Goal: Information Seeking & Learning: Understand process/instructions

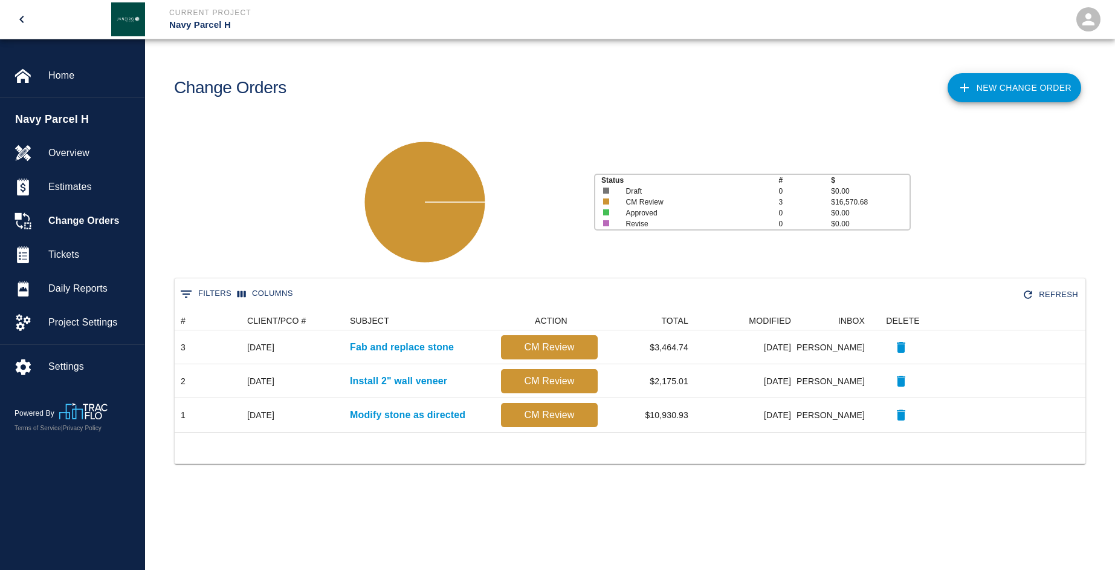
scroll to position [112, 902]
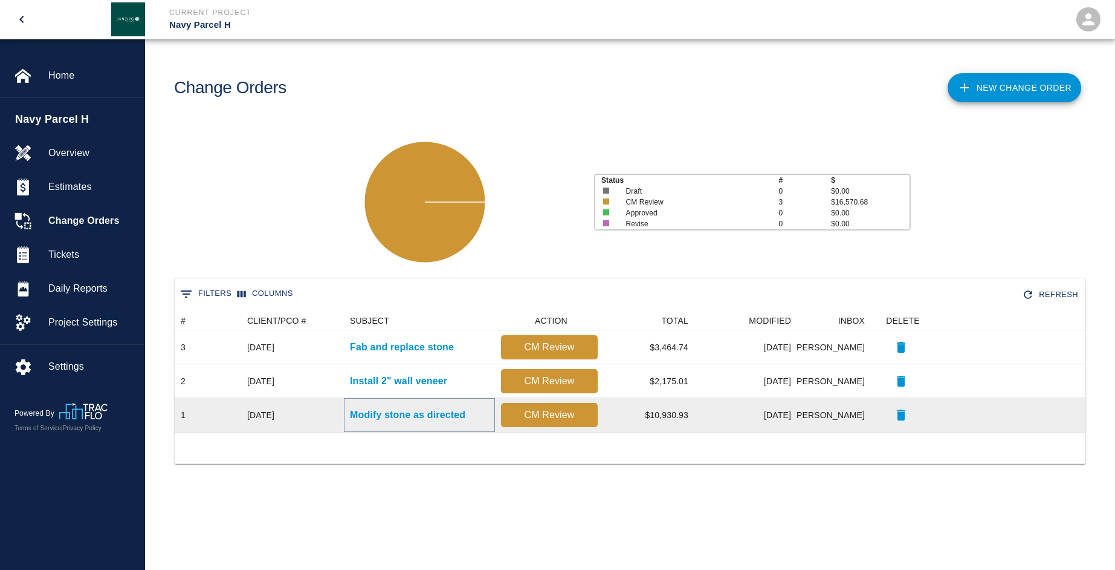
click at [417, 418] on p "Modify stone as directed" at bounding box center [407, 414] width 115 height 15
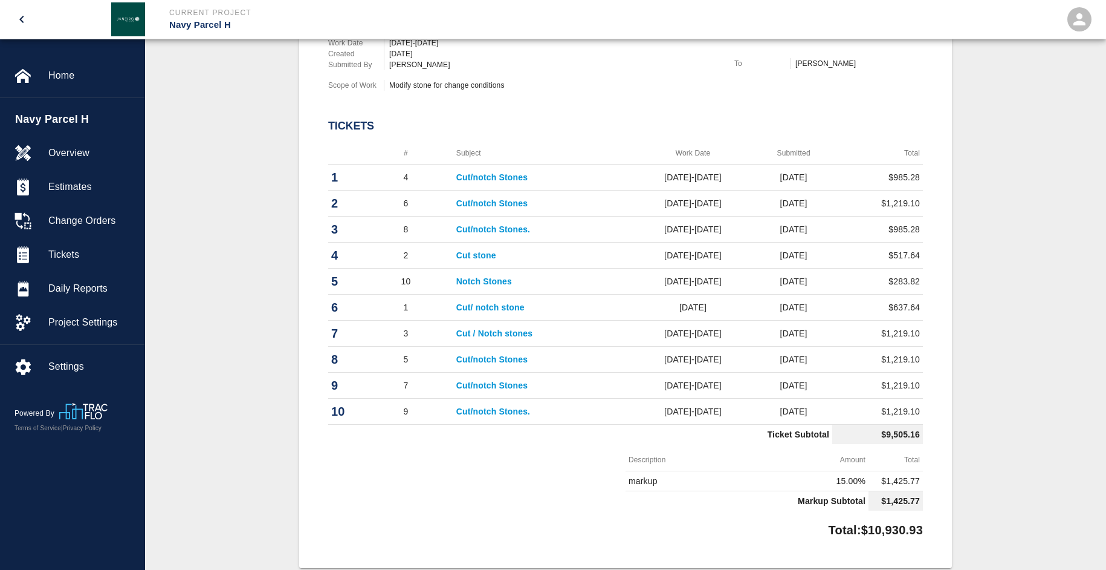
scroll to position [404, 0]
click at [498, 177] on link "Cut/notch Stones" at bounding box center [491, 177] width 71 height 10
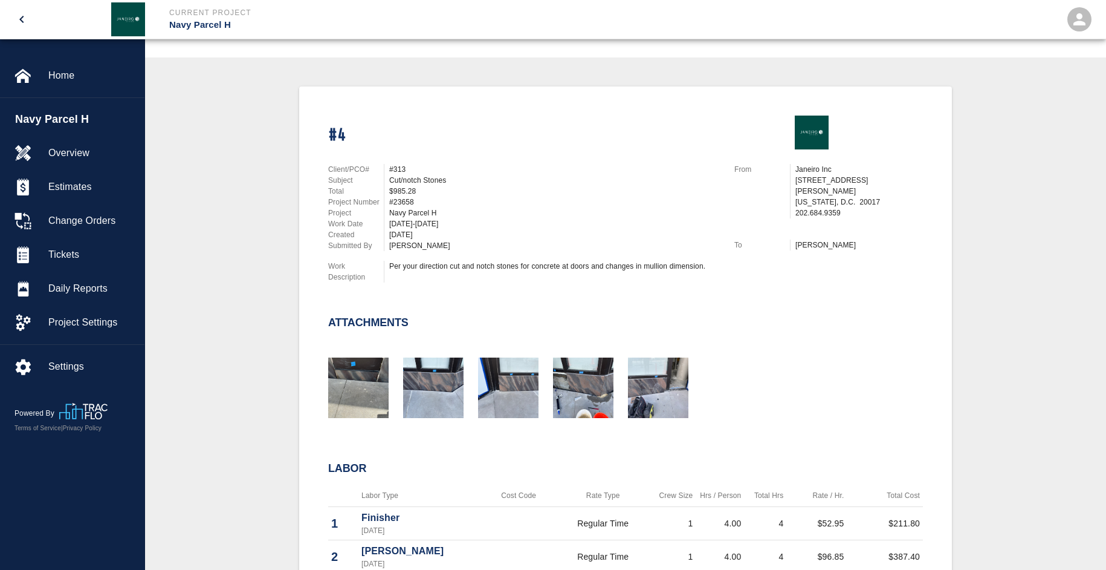
scroll to position [363, 0]
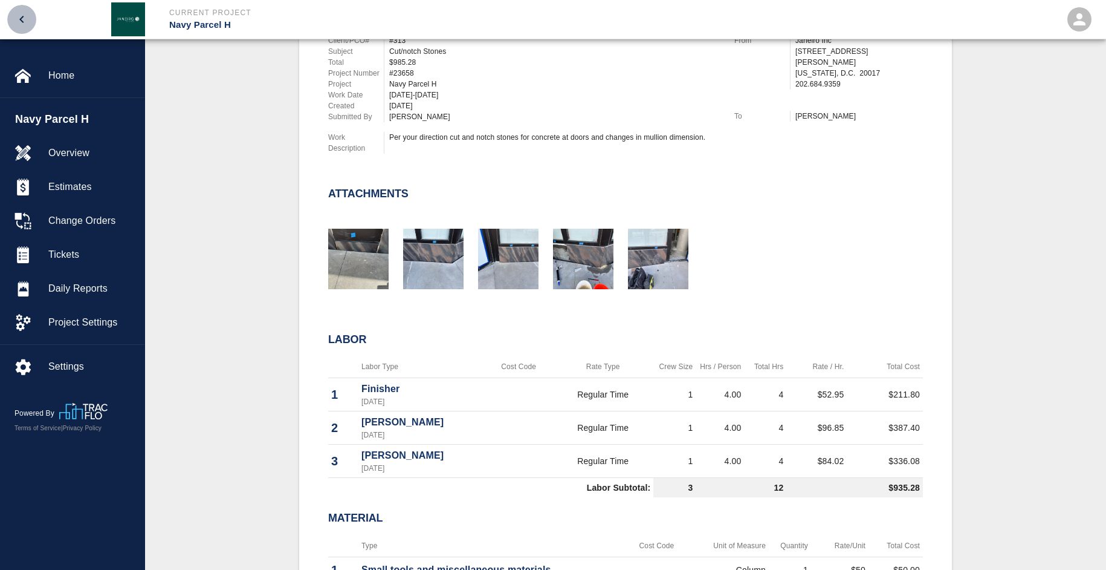
click at [25, 21] on icon "open drawer" at bounding box center [22, 19] width 15 height 15
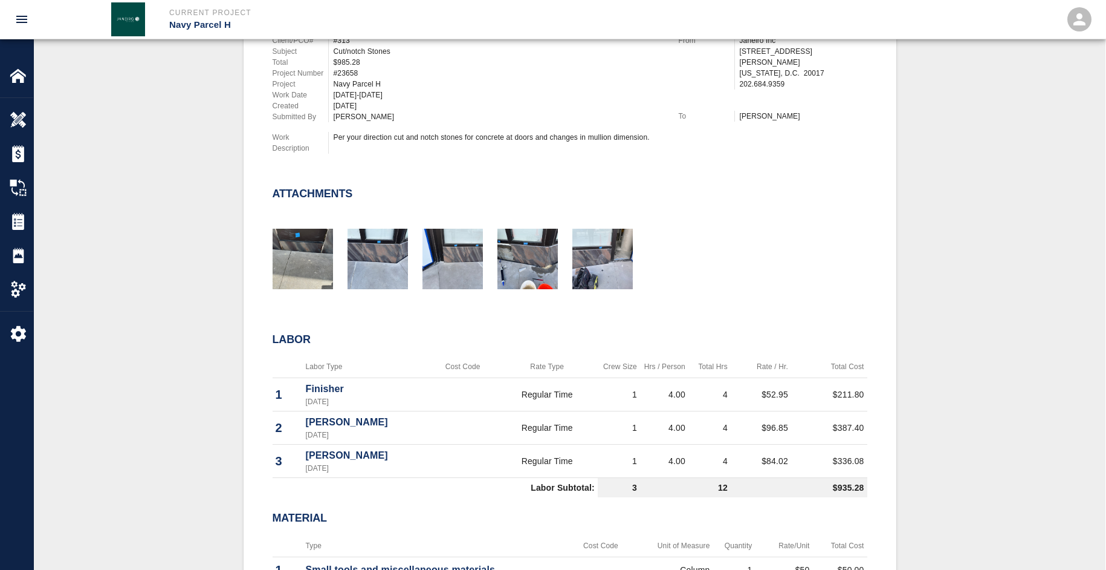
click at [18, 22] on icon "open drawer" at bounding box center [21, 19] width 11 height 7
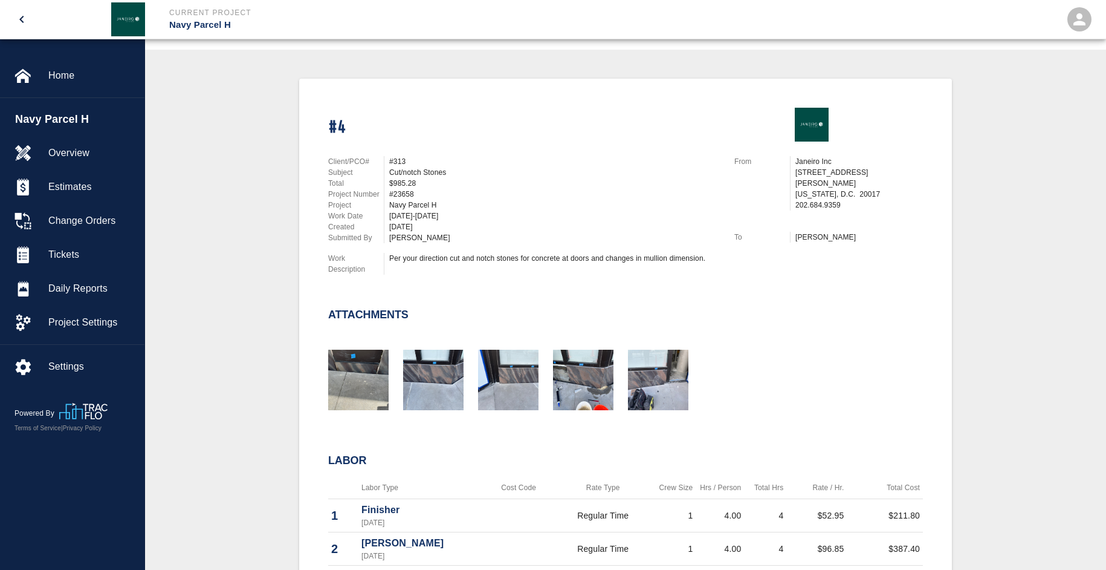
scroll to position [0, 0]
